Goal: Task Accomplishment & Management: Use online tool/utility

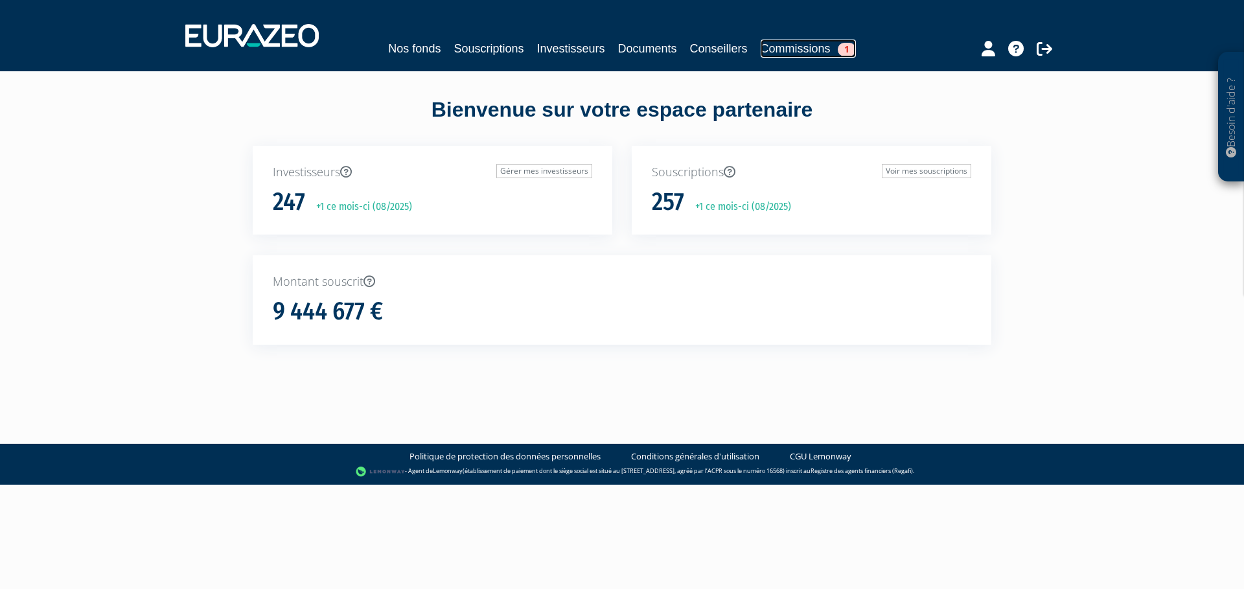
click at [814, 45] on link "Commissions 1" at bounding box center [808, 49] width 95 height 18
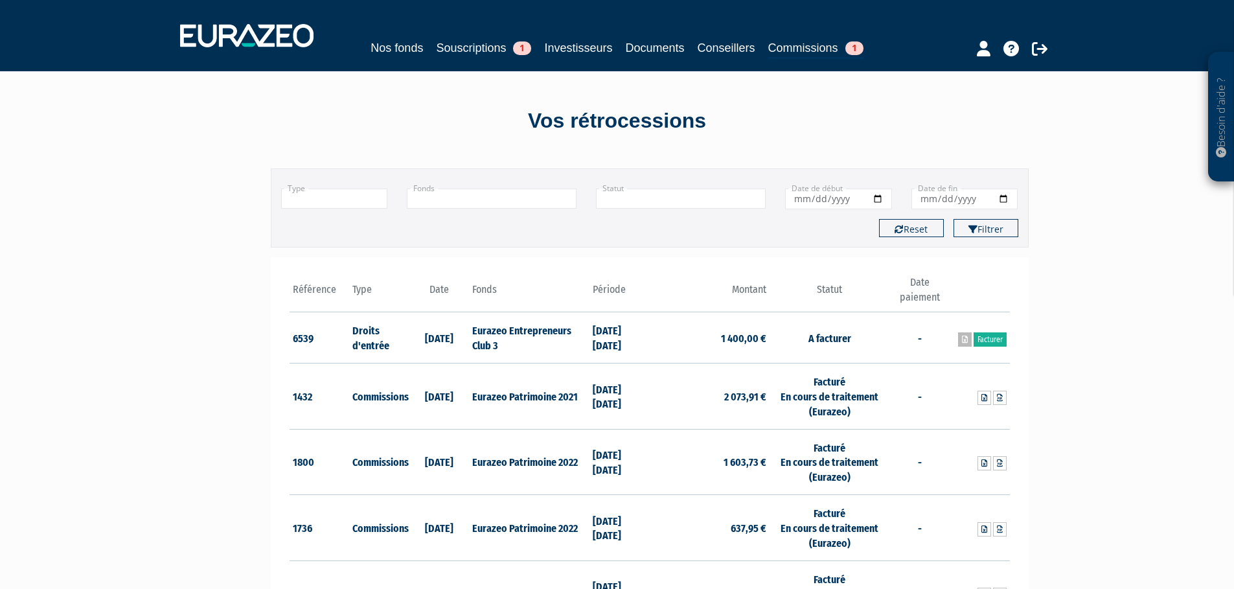
click at [962, 339] on icon at bounding box center [965, 340] width 6 height 8
click at [993, 341] on link "Facturer" at bounding box center [990, 339] width 33 height 14
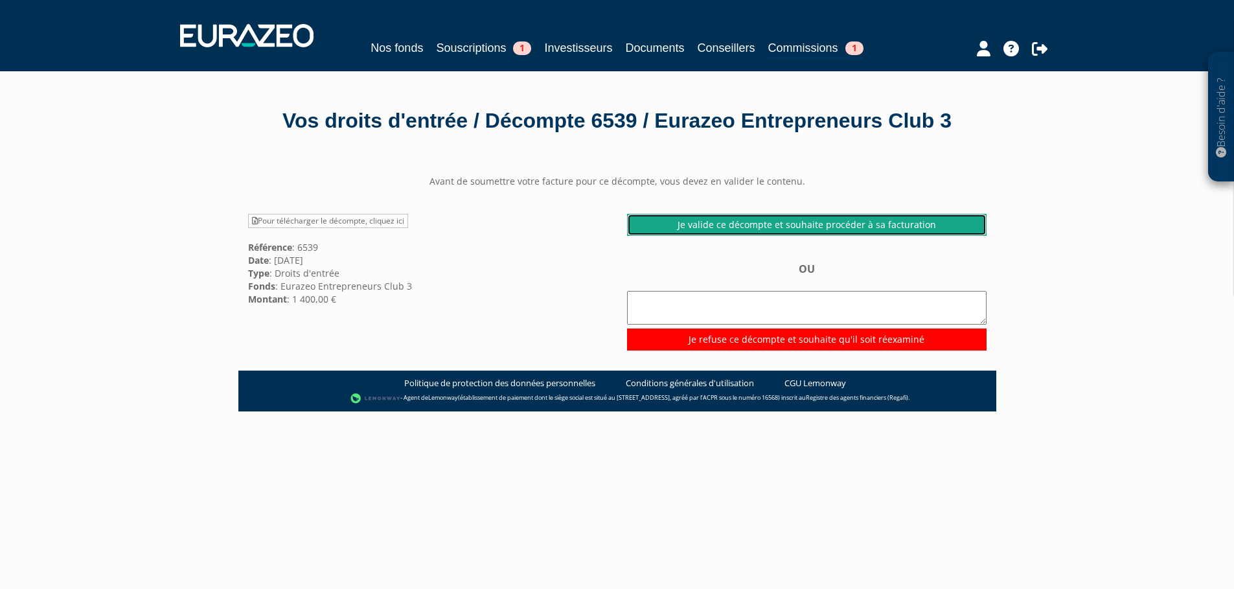
click at [737, 236] on link "Je valide ce décompte et souhaite procéder à sa facturation" at bounding box center [807, 225] width 360 height 22
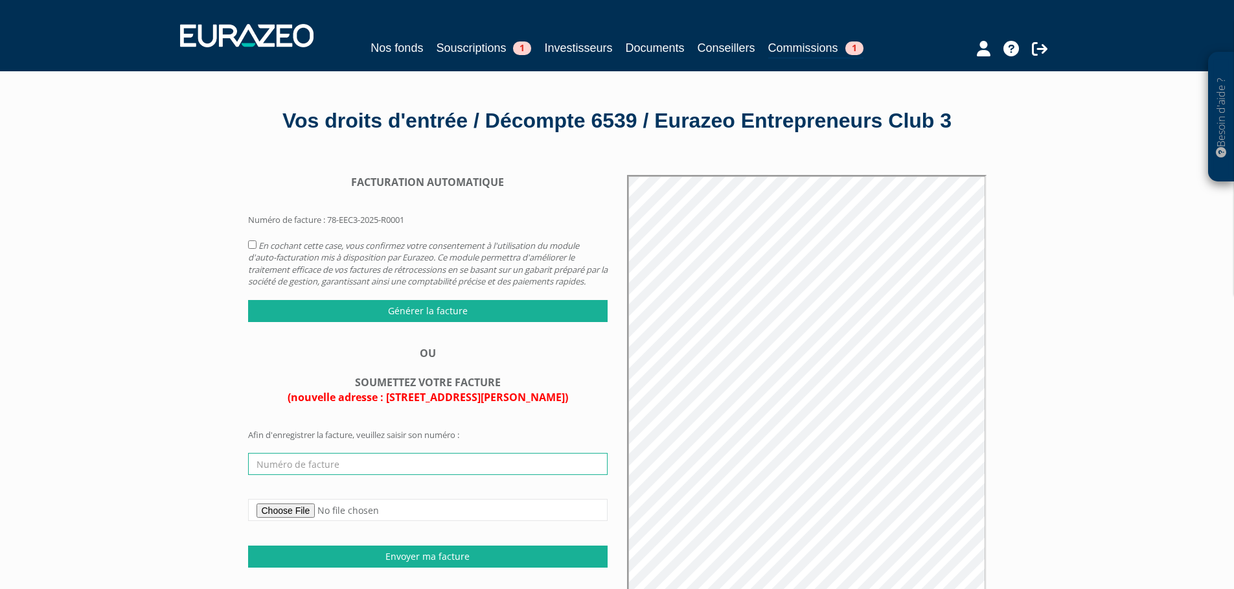
click at [328, 475] on input "text" at bounding box center [428, 464] width 360 height 22
click at [281, 475] on input "2025..000405" at bounding box center [428, 464] width 360 height 22
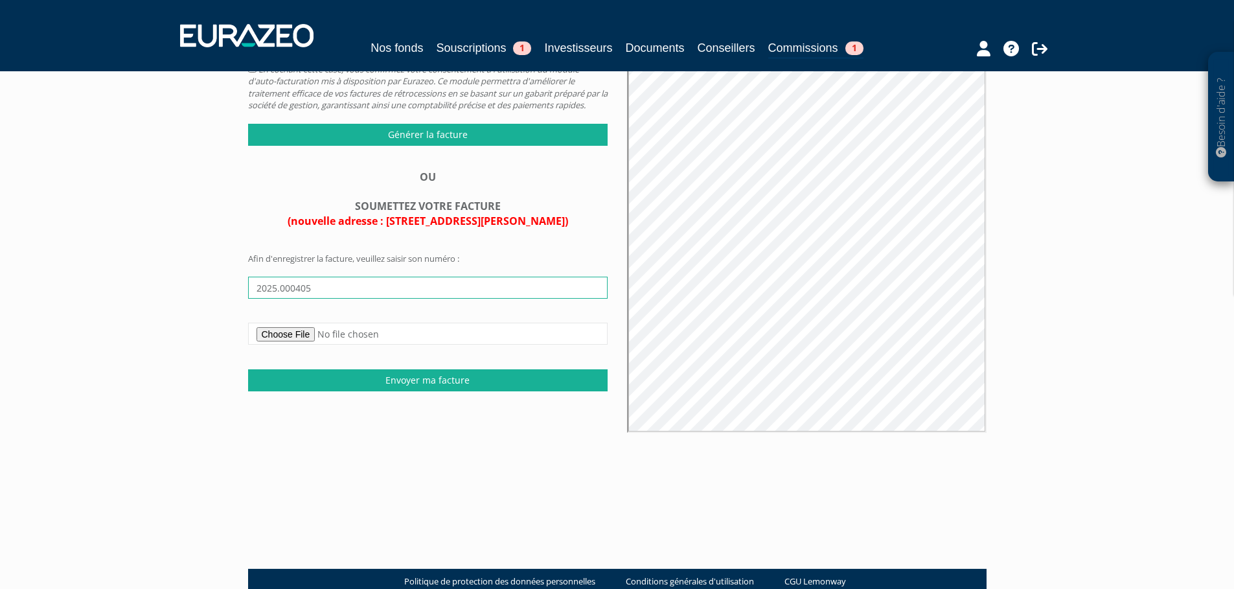
scroll to position [194, 0]
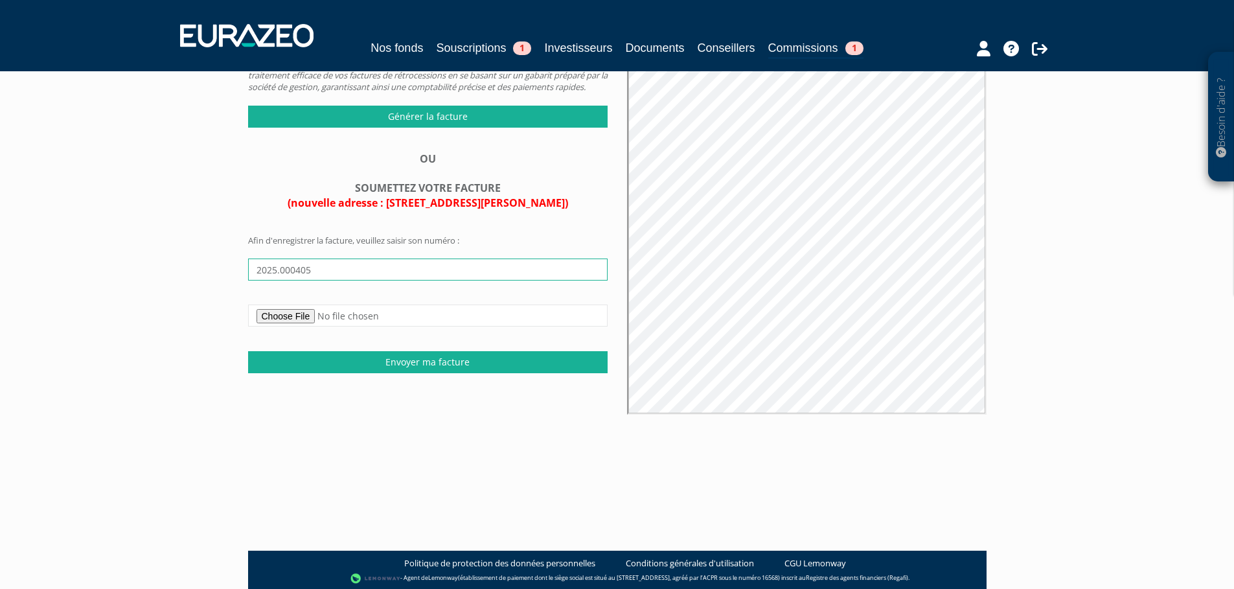
type input "2025.000405"
type input "C:\fakepath\Cheval Blanc Patrimoine - Facture n° 2025.000405.pdf"
click at [437, 373] on input "Envoyer ma facture" at bounding box center [428, 362] width 360 height 22
